Goal: Task Accomplishment & Management: Manage account settings

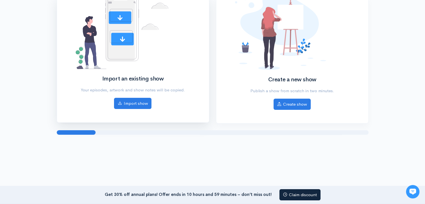
scroll to position [72, 0]
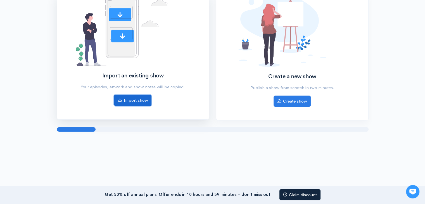
click at [129, 100] on link "Import show" at bounding box center [132, 100] width 37 height 11
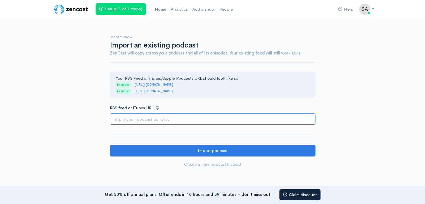
paste input "https://feeds.hubhopper.com/4c07f7c437647390bdb5b7932bb97f5d.rss"
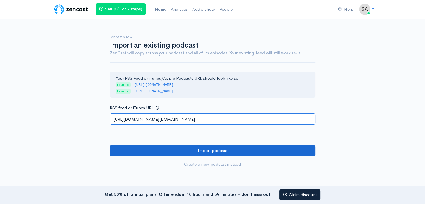
type input "https://feeds.hubhopper.com/4c07f7c437647390bdb5b7932bb97f5d.rss"
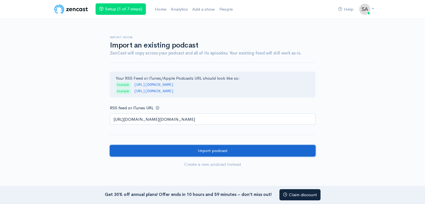
click at [216, 150] on input "Import podcast" at bounding box center [213, 150] width 206 height 11
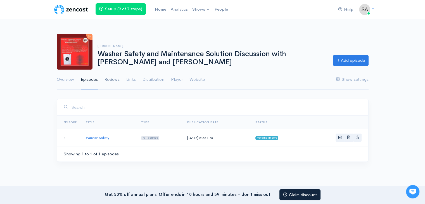
click at [113, 80] on link "Reviews" at bounding box center [111, 80] width 15 height 20
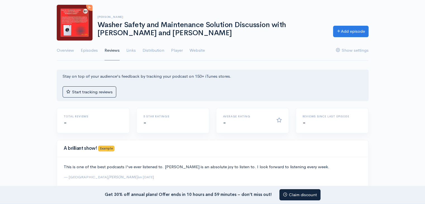
scroll to position [28, 0]
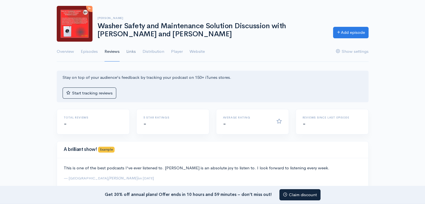
click at [133, 50] on link "Links" at bounding box center [130, 52] width 9 height 20
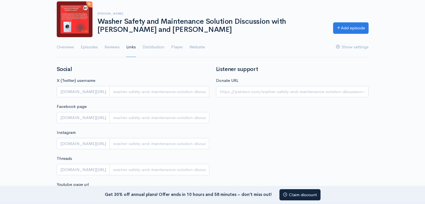
scroll to position [140, 0]
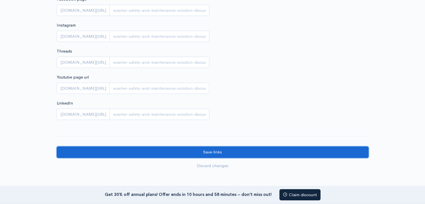
click at [208, 154] on input "Save links" at bounding box center [213, 151] width 312 height 11
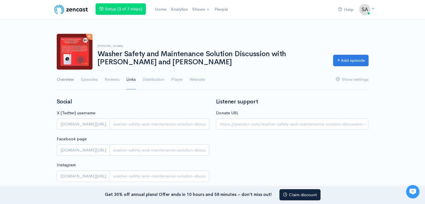
click at [65, 78] on link "Overview" at bounding box center [65, 80] width 17 height 20
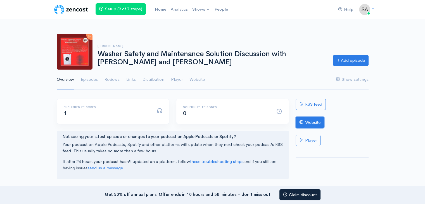
click at [311, 122] on link "Website" at bounding box center [310, 122] width 28 height 11
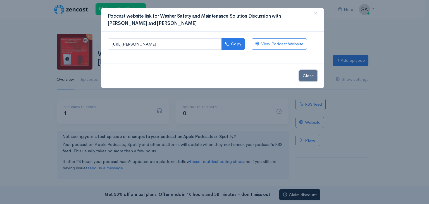
click at [307, 78] on button "Close" at bounding box center [308, 75] width 18 height 11
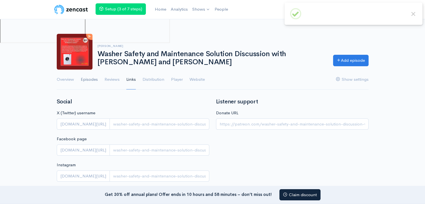
click at [93, 79] on link "Episodes" at bounding box center [89, 80] width 17 height 20
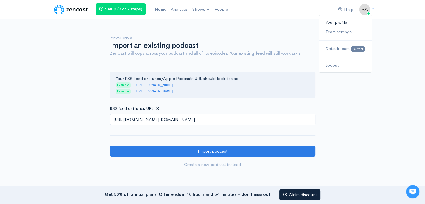
click at [336, 23] on link "Your profile" at bounding box center [345, 23] width 53 height 10
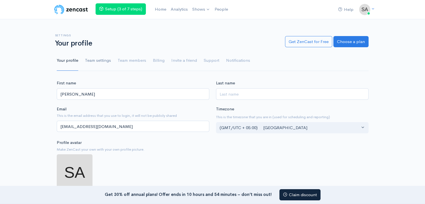
click at [93, 60] on link "Team settings" at bounding box center [98, 61] width 26 height 20
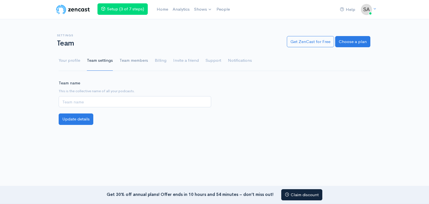
click at [128, 59] on link "Team members" at bounding box center [134, 61] width 28 height 20
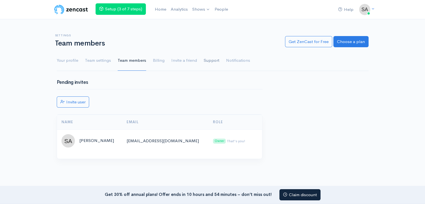
click at [204, 59] on link "Support" at bounding box center [212, 61] width 16 height 20
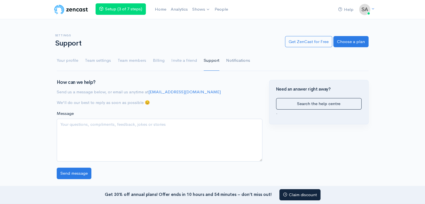
click at [228, 59] on link "Notifications" at bounding box center [238, 61] width 24 height 20
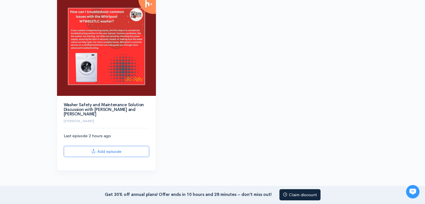
scroll to position [84, 0]
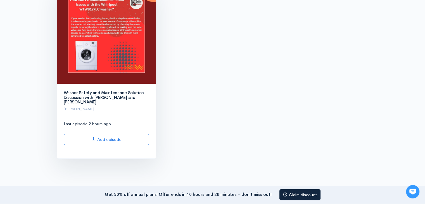
click at [113, 44] on img at bounding box center [106, 34] width 99 height 99
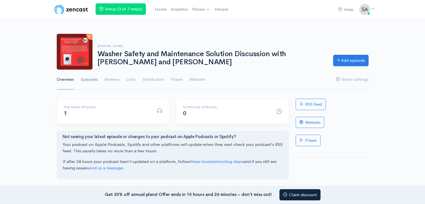
click at [94, 79] on link "Episodes" at bounding box center [89, 80] width 17 height 20
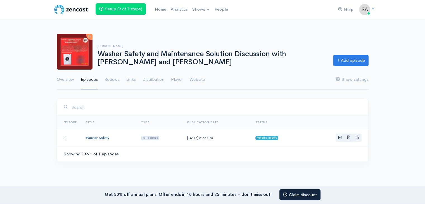
click at [99, 137] on link "Washer Safety" at bounding box center [97, 137] width 23 height 5
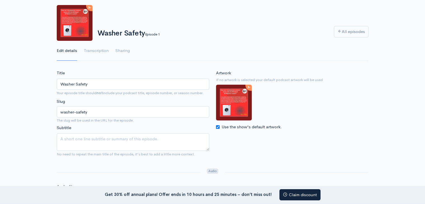
scroll to position [56, 0]
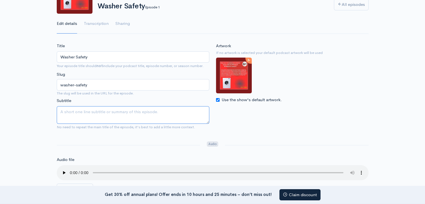
click at [78, 111] on textarea "Subtitle" at bounding box center [133, 115] width 153 height 18
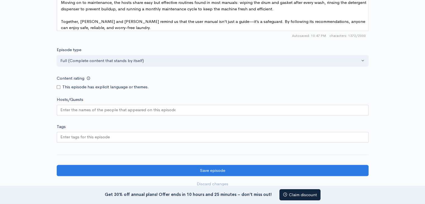
scroll to position [447, 0]
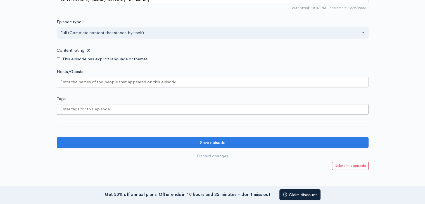
click at [111, 105] on div at bounding box center [213, 109] width 312 height 11
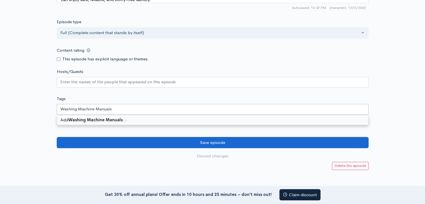
type input "Washing Machine Manuals"
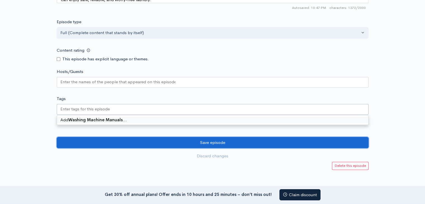
click at [206, 137] on input "Save episode" at bounding box center [213, 142] width 312 height 11
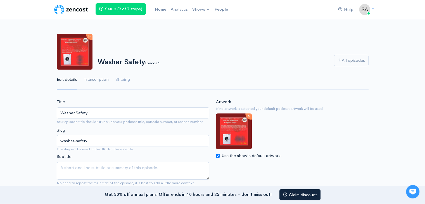
click at [89, 80] on link "Transcription" at bounding box center [96, 80] width 25 height 20
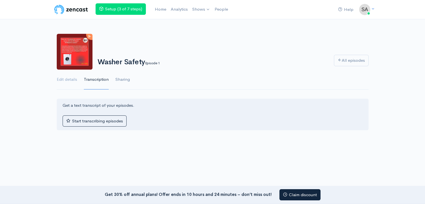
click at [121, 79] on link "Sharing" at bounding box center [122, 80] width 15 height 20
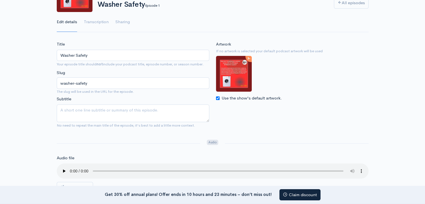
scroll to position [56, 0]
